Goal: Task Accomplishment & Management: Use online tool/utility

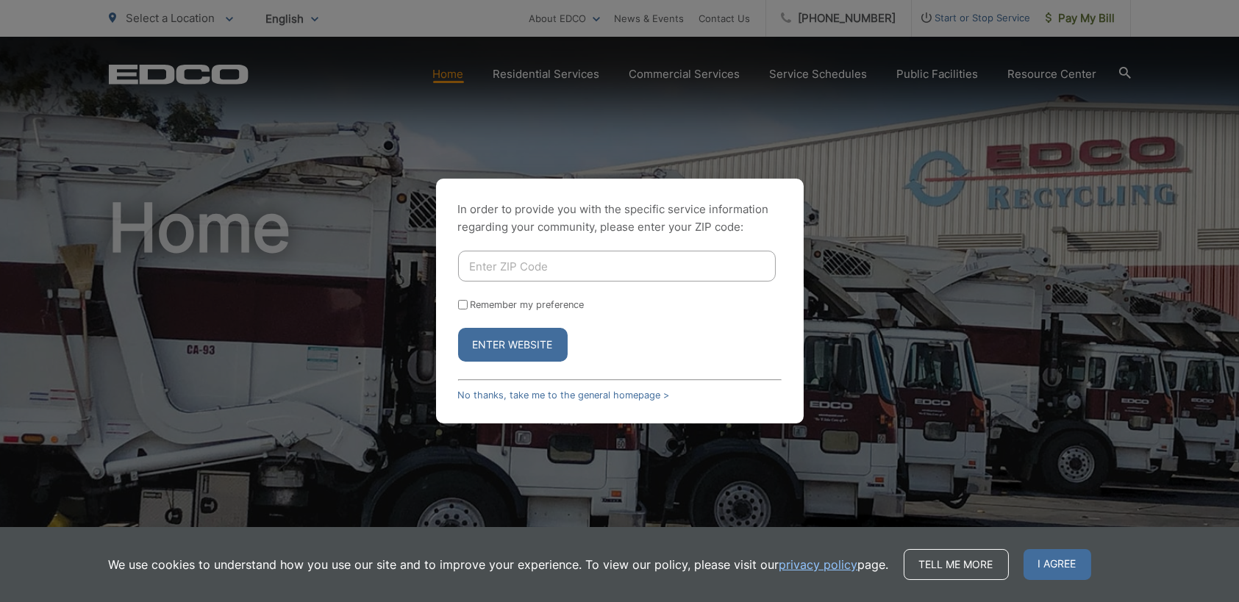
click at [566, 263] on input "Enter ZIP Code" at bounding box center [617, 266] width 318 height 31
type input "92024"
click at [506, 346] on button "Enter Website" at bounding box center [513, 345] width 110 height 34
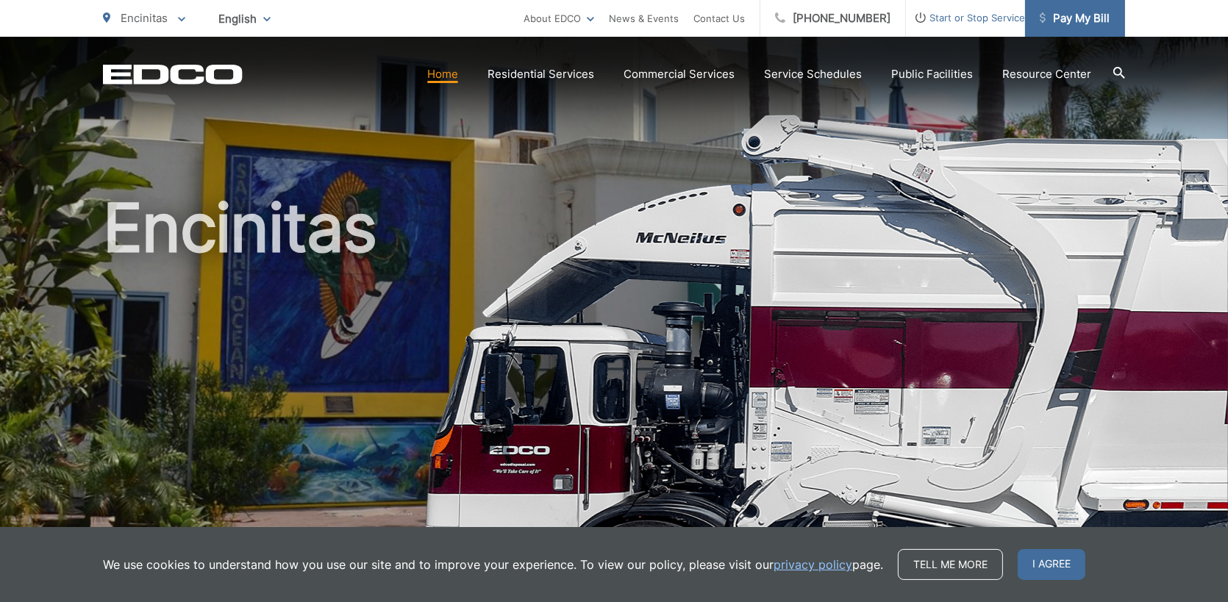
click at [1082, 18] on span "Pay My Bill" at bounding box center [1075, 19] width 70 height 18
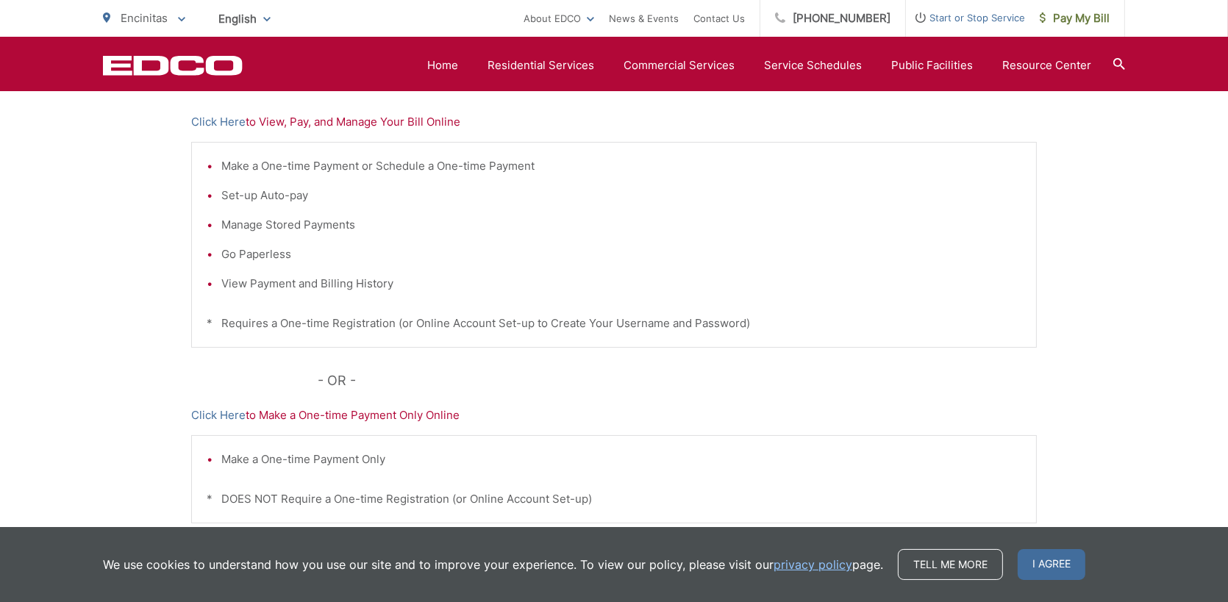
scroll to position [349, 0]
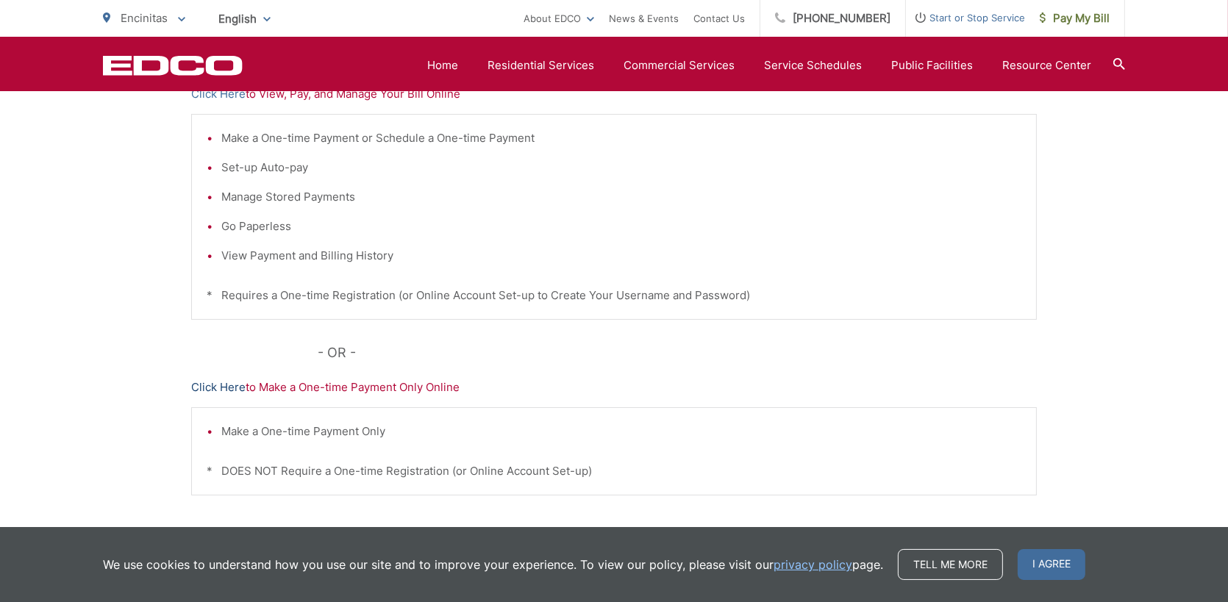
click at [221, 382] on link "Click Here" at bounding box center [218, 388] width 54 height 18
